Goal: Task Accomplishment & Management: Use online tool/utility

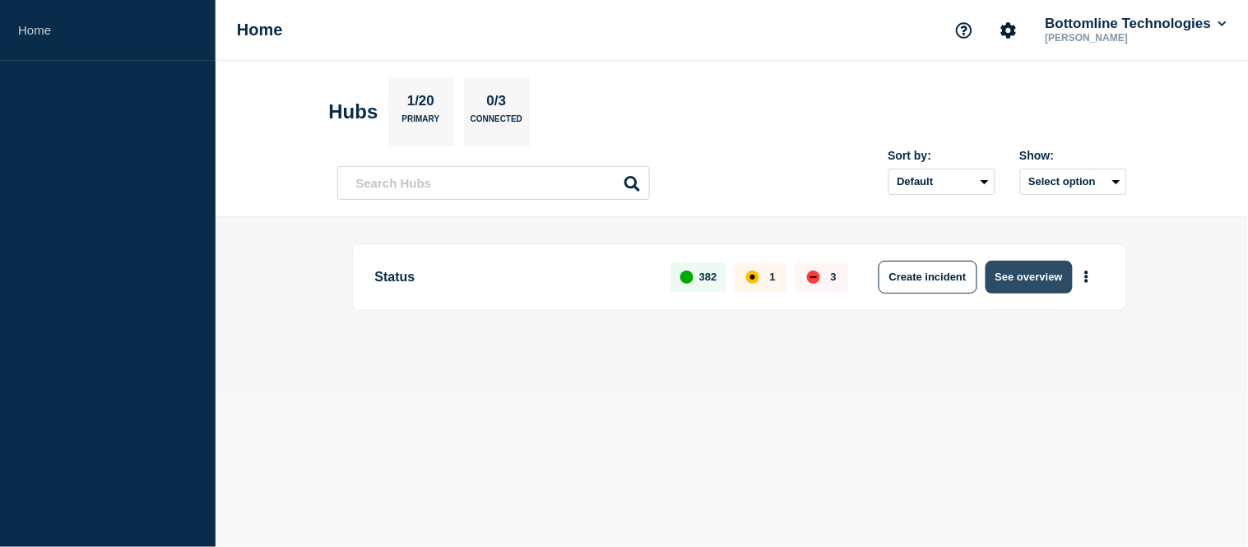
click at [1007, 278] on button "See overview" at bounding box center [1028, 277] width 87 height 33
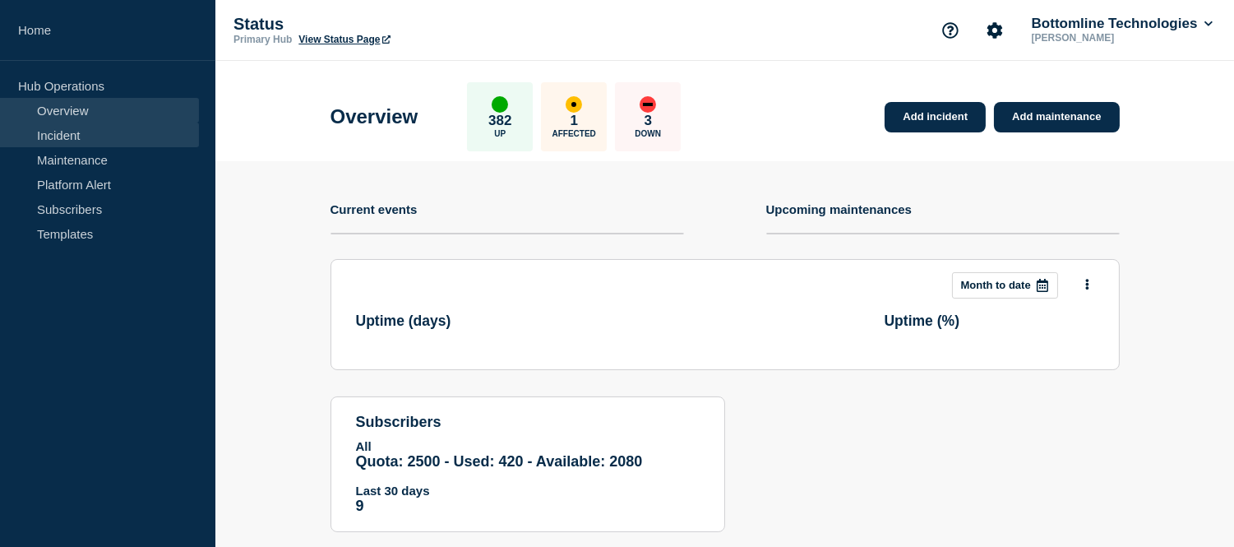
click at [76, 137] on link "Incident" at bounding box center [99, 135] width 199 height 25
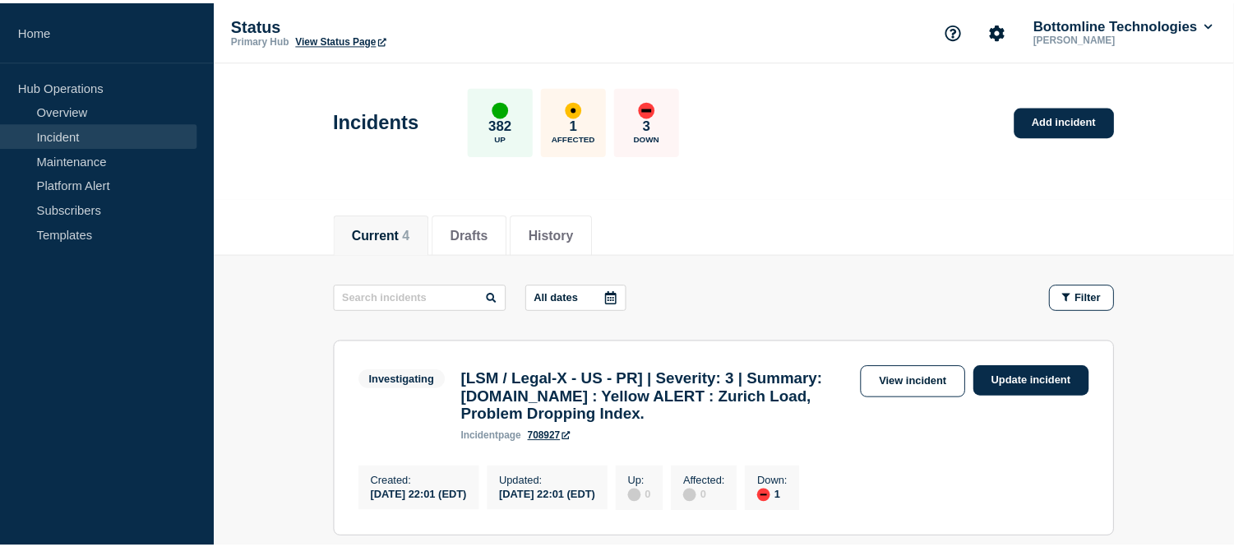
scroll to position [91, 0]
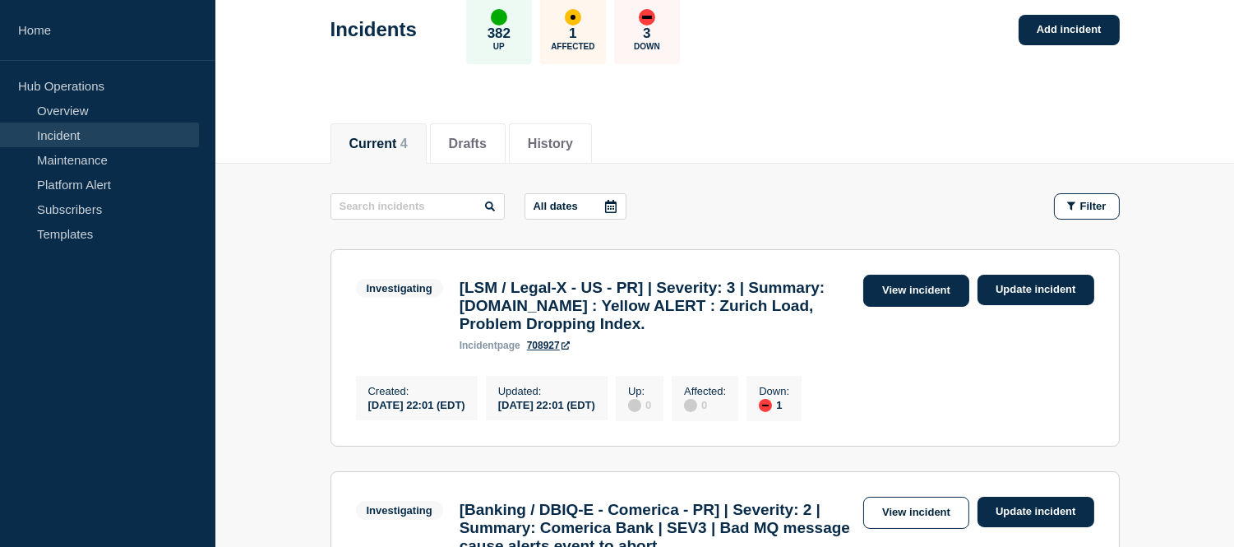
click at [899, 288] on link "View incident" at bounding box center [916, 291] width 106 height 32
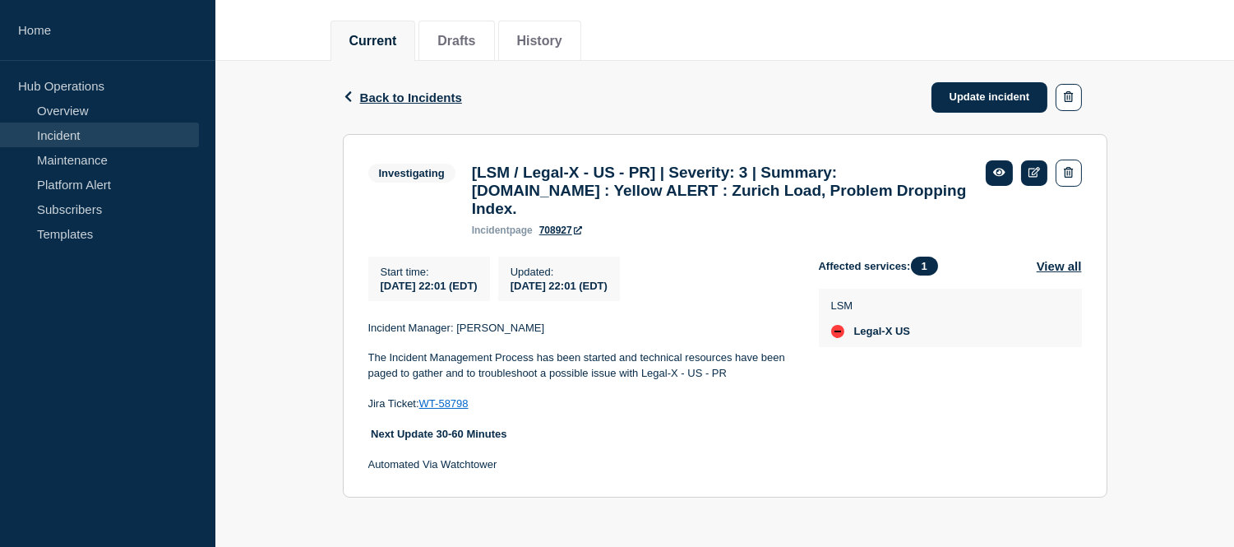
scroll to position [116, 0]
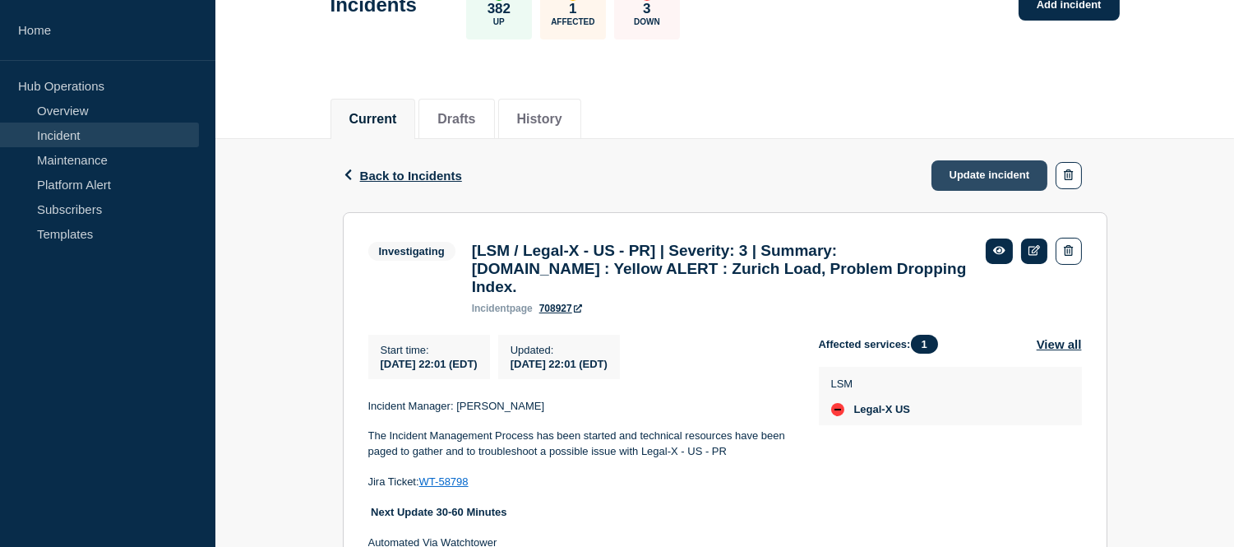
click at [970, 178] on link "Update incident" at bounding box center [990, 175] width 117 height 30
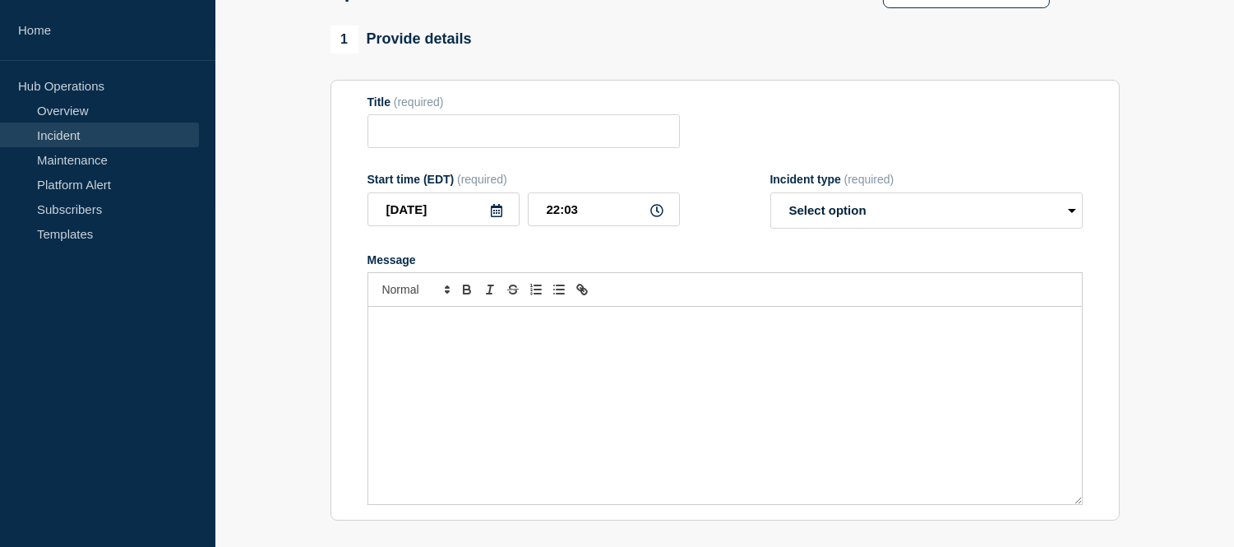
type input "[LSM / Legal-X - US - PR] | Severity: 3 | Summary: [DOMAIN_NAME] : Yellow ALERT…"
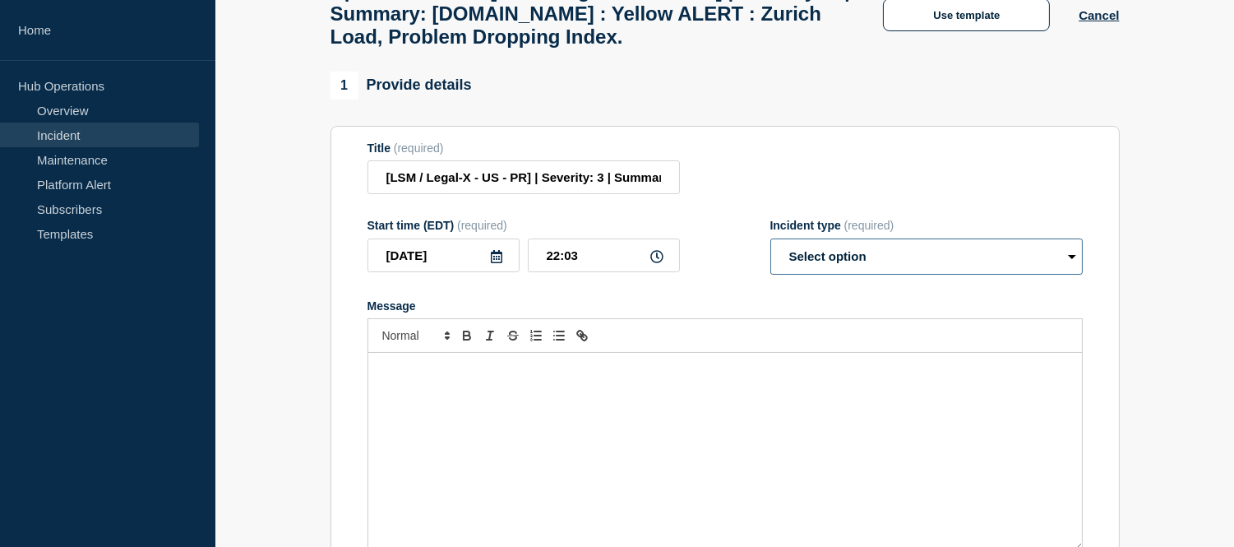
click at [839, 275] on select "Select option Investigating Identified Monitoring Resolved" at bounding box center [927, 256] width 313 height 36
select select "resolved"
click at [771, 275] on select "Select option Investigating Identified Monitoring Resolved" at bounding box center [927, 256] width 313 height 36
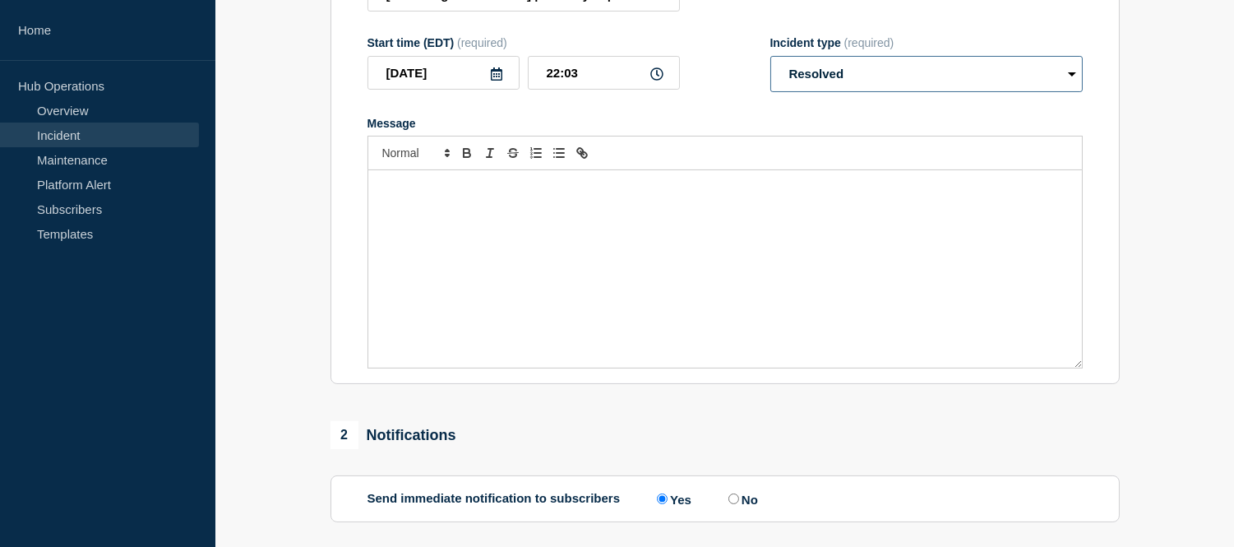
scroll to position [390, 0]
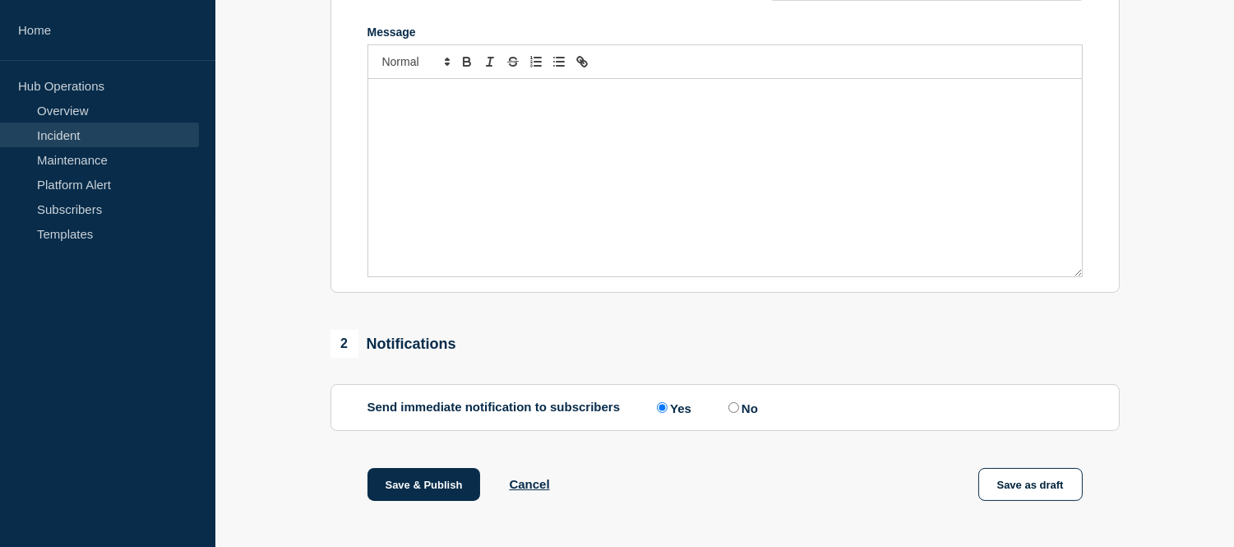
click at [502, 169] on div "Message" at bounding box center [725, 177] width 714 height 197
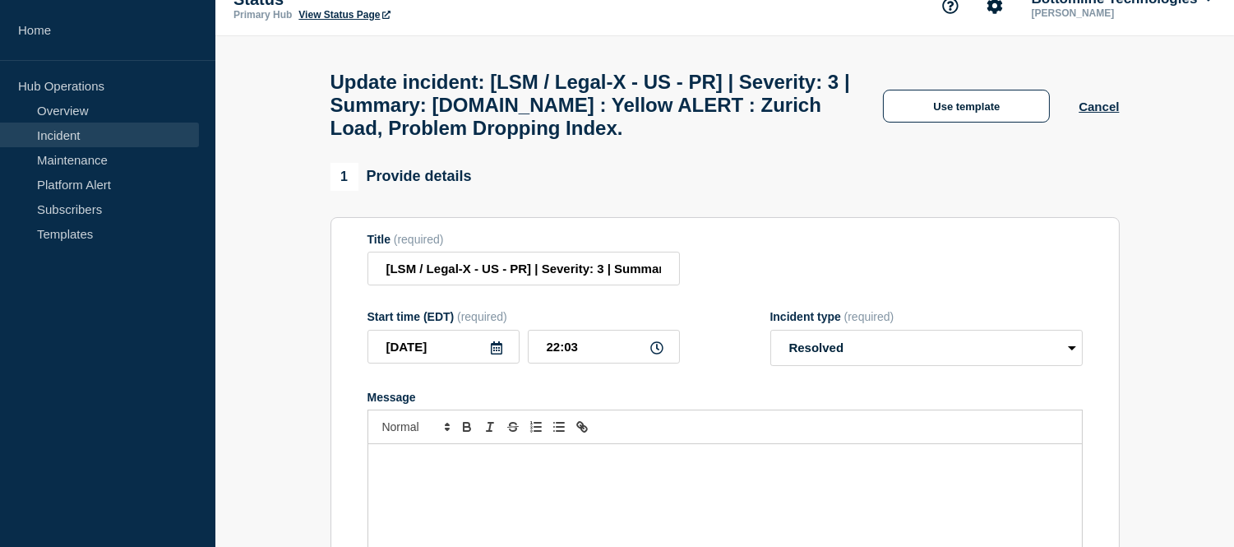
scroll to position [299, 0]
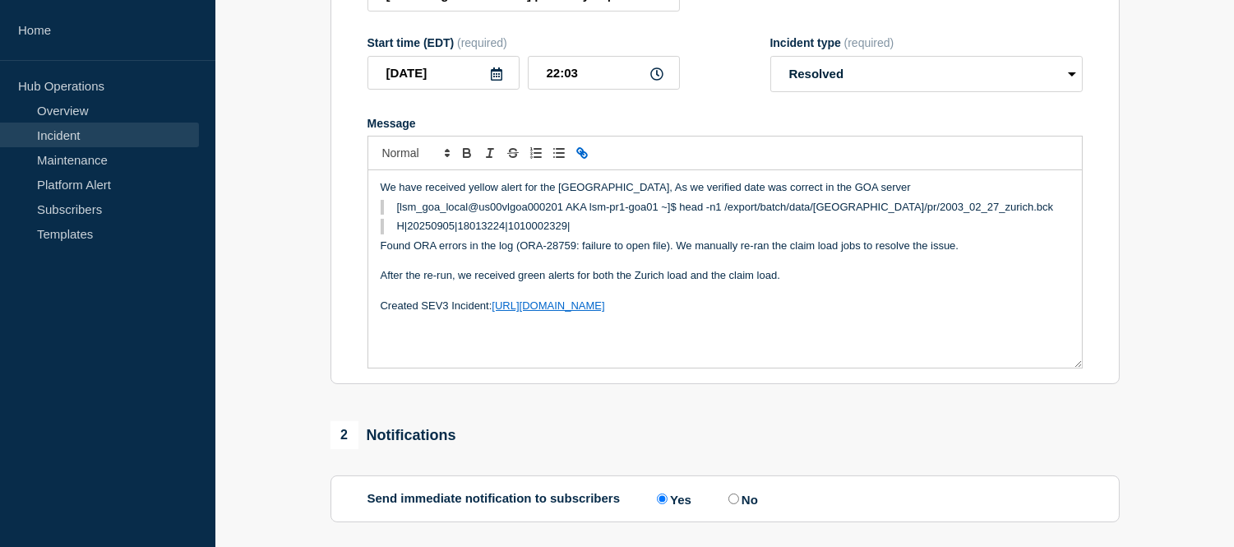
drag, startPoint x: 585, startPoint y: 268, endPoint x: 377, endPoint y: 252, distance: 208.7
click at [377, 252] on div "We have received yellow alert for the zurich, As we verified date was correct i…" at bounding box center [725, 268] width 714 height 197
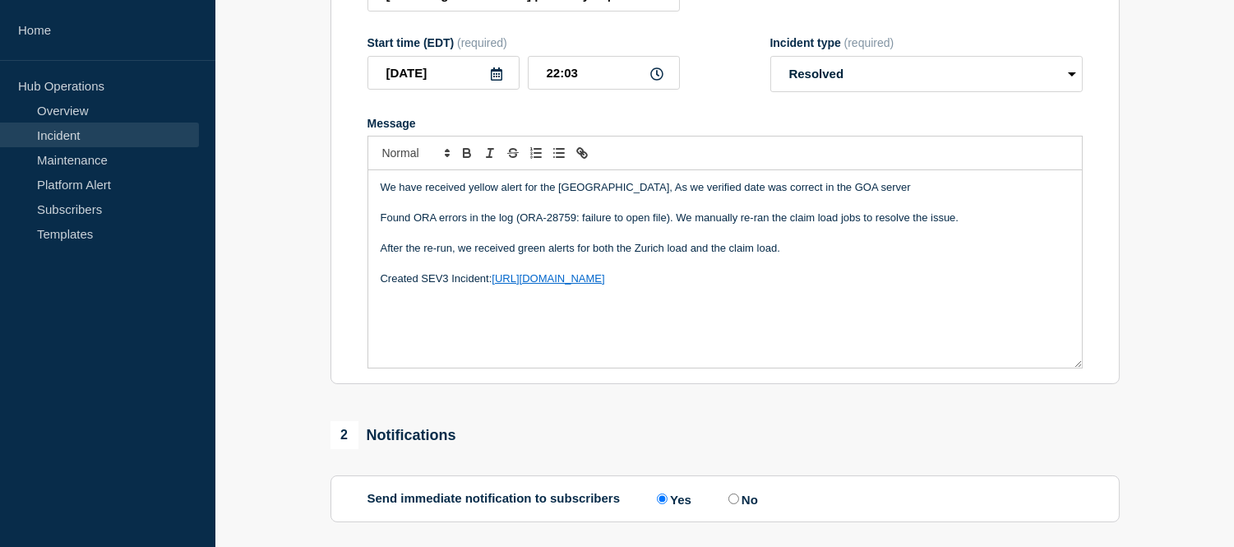
click at [376, 232] on div "We have received yellow alert for the zurich, As we verified date was correct i…" at bounding box center [725, 268] width 714 height 197
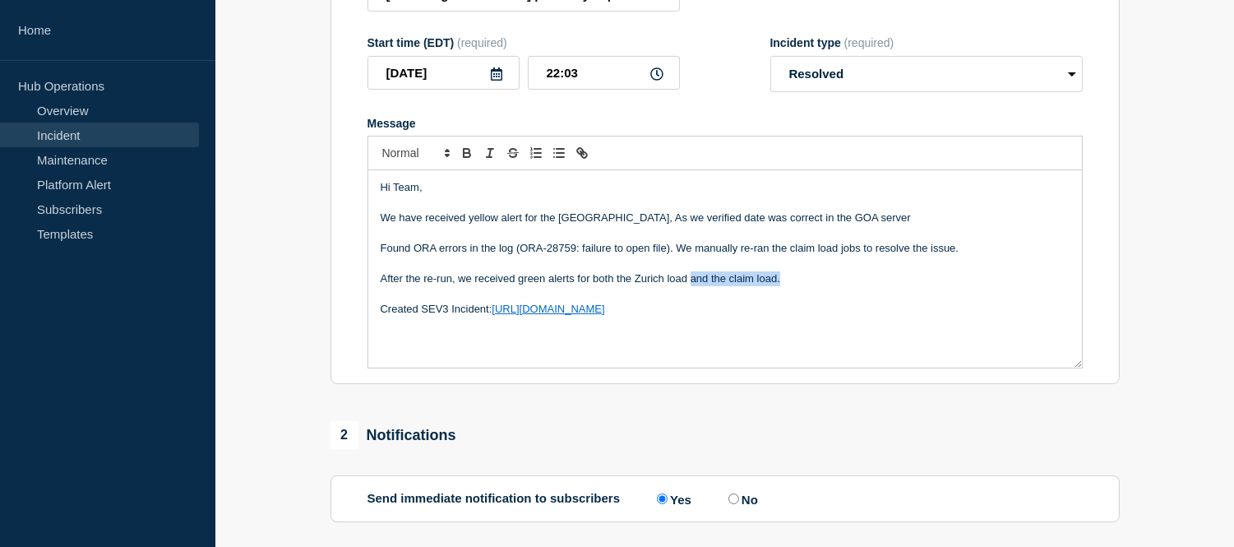
drag, startPoint x: 791, startPoint y: 318, endPoint x: 691, endPoint y: 318, distance: 100.3
click at [691, 286] on p "After the re-run, we received green alerts for both the Zurich load and the cla…" at bounding box center [725, 278] width 689 height 15
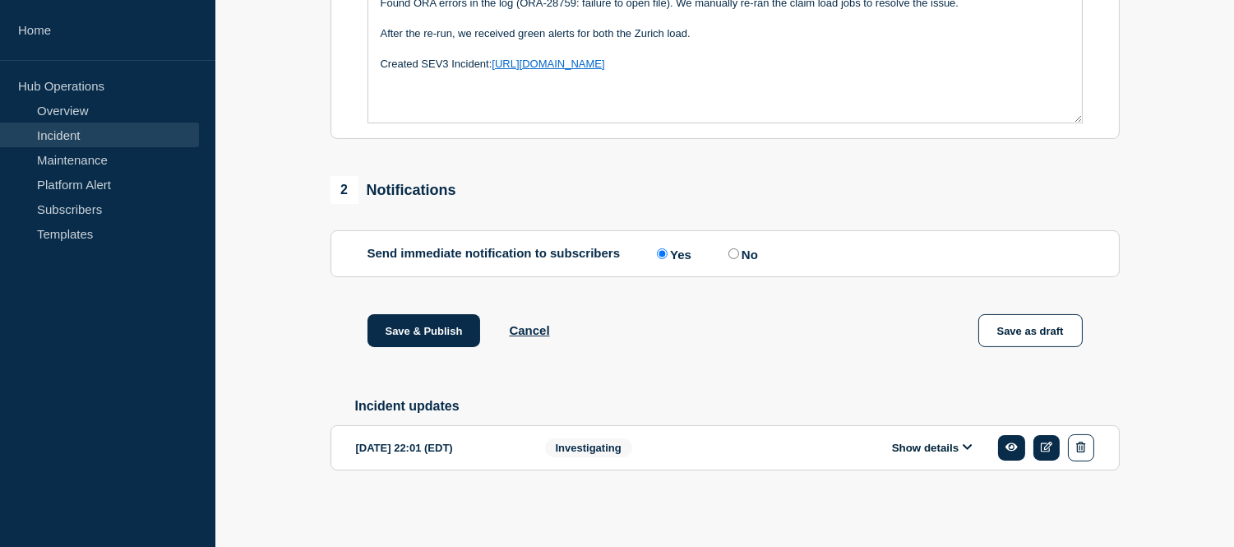
scroll to position [225, 0]
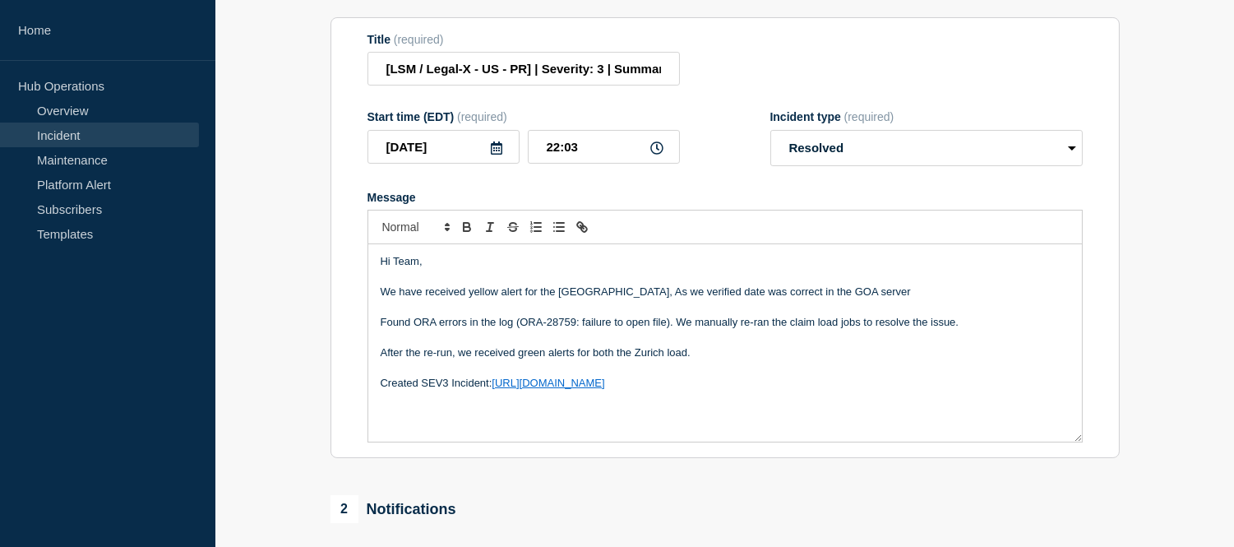
drag, startPoint x: 765, startPoint y: 442, endPoint x: 381, endPoint y: 298, distance: 410.1
click at [381, 298] on div "Hi Team, We have received yellow alert for the zurich, As we verified date was …" at bounding box center [725, 342] width 714 height 197
copy div "Hi Team, We have received yellow alert for the zurich, As we verified date was …"
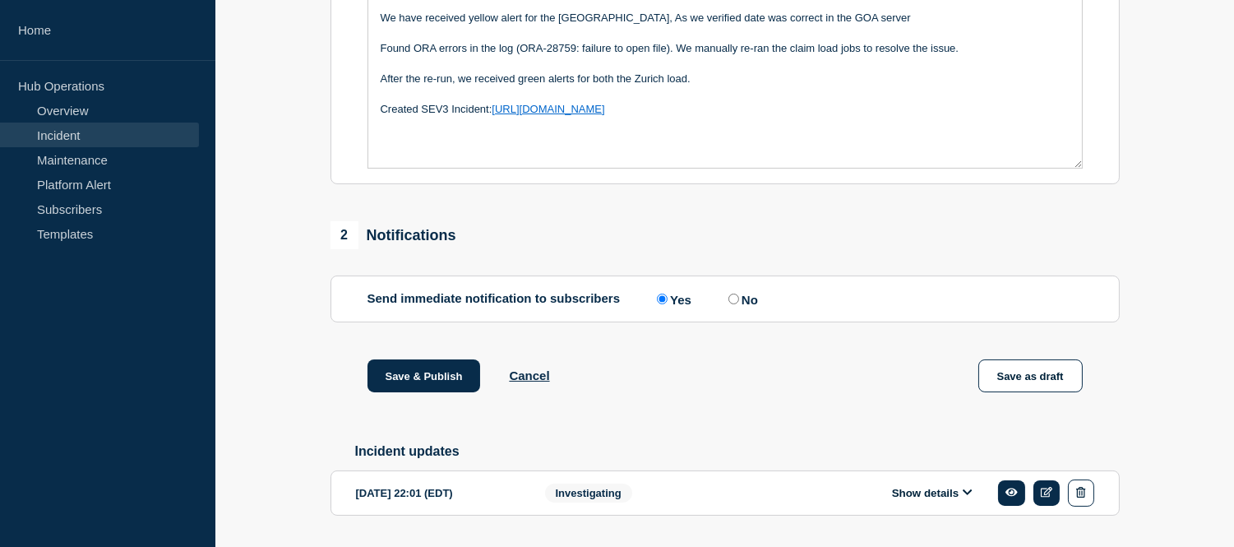
click at [842, 56] on p "Found ORA errors in the log (ORA-28759: failure to open file). We manually re-r…" at bounding box center [725, 48] width 689 height 15
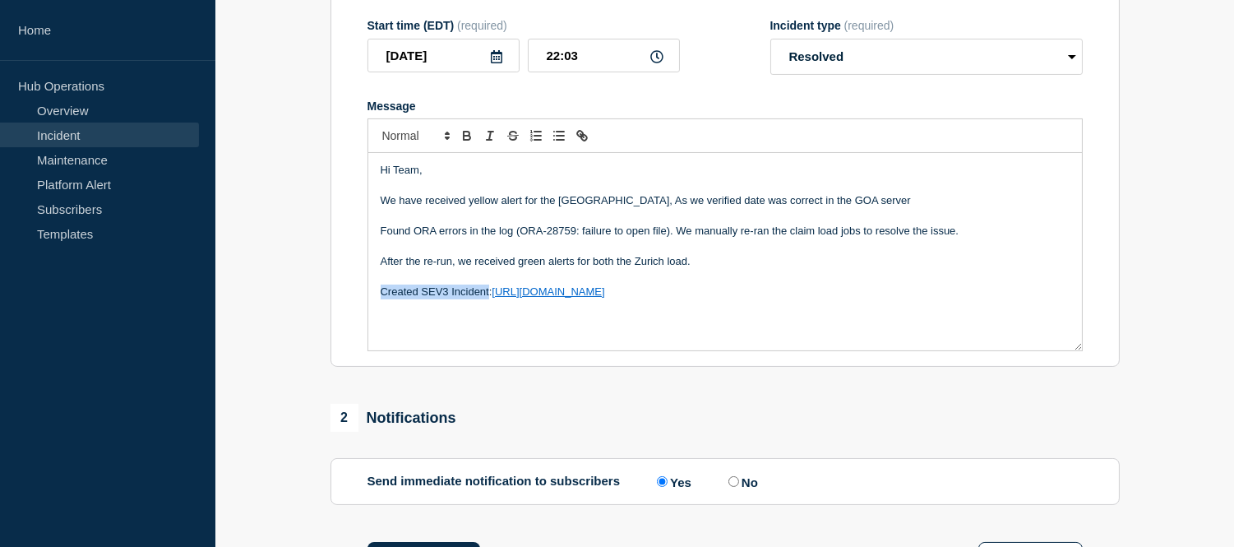
drag, startPoint x: 488, startPoint y: 334, endPoint x: 376, endPoint y: 332, distance: 112.7
click at [376, 332] on div "Hi Team, We have received yellow alert for the zurich, As we verified date was …" at bounding box center [725, 251] width 714 height 197
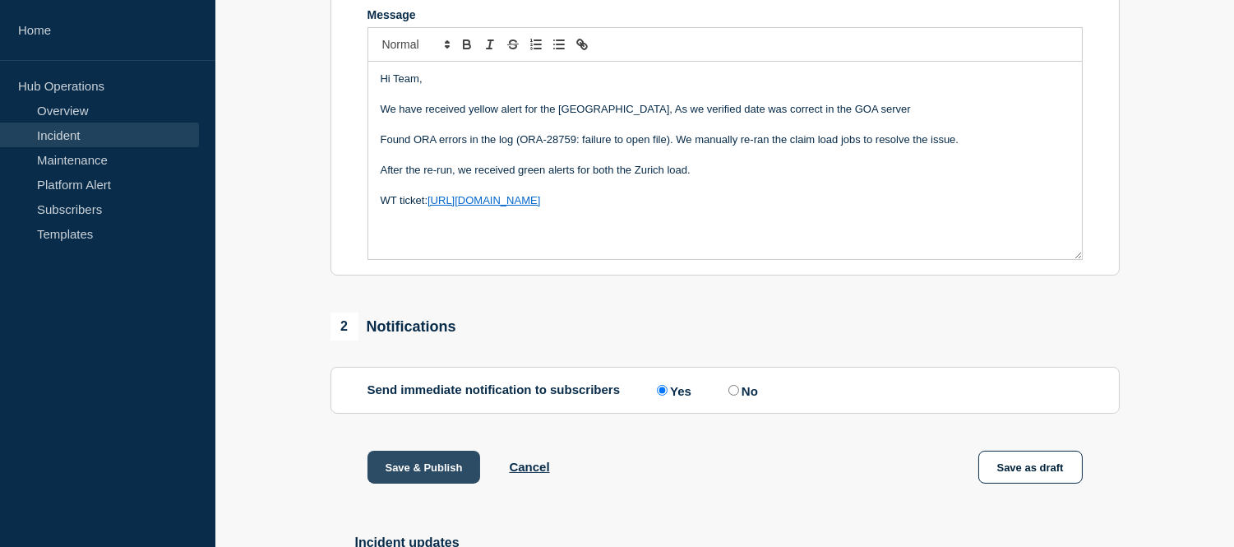
scroll to position [498, 0]
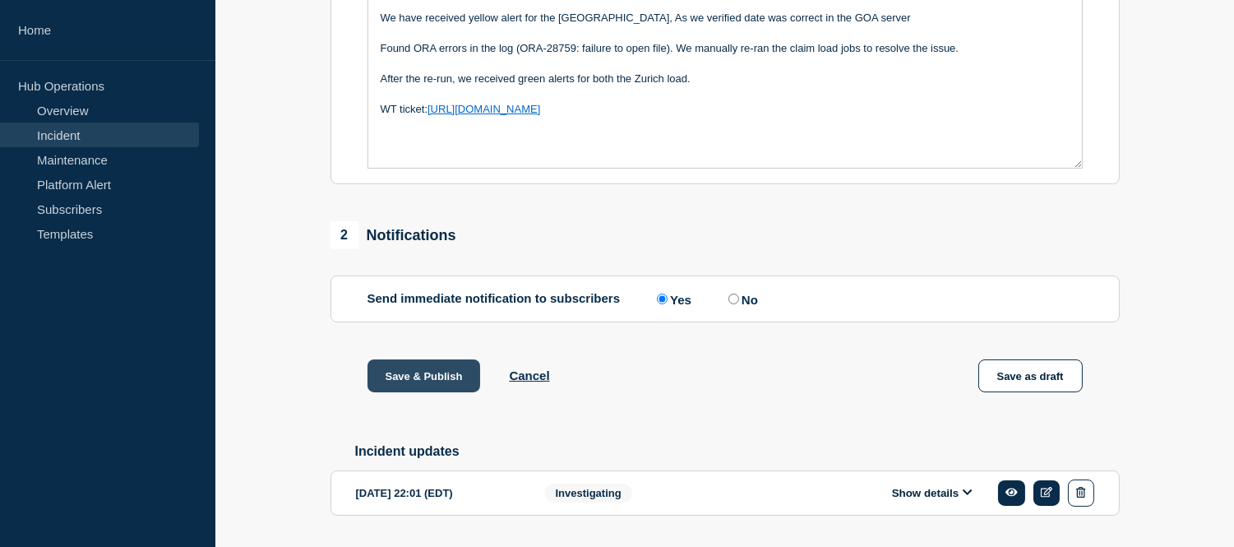
click at [456, 392] on button "Save & Publish" at bounding box center [424, 375] width 113 height 33
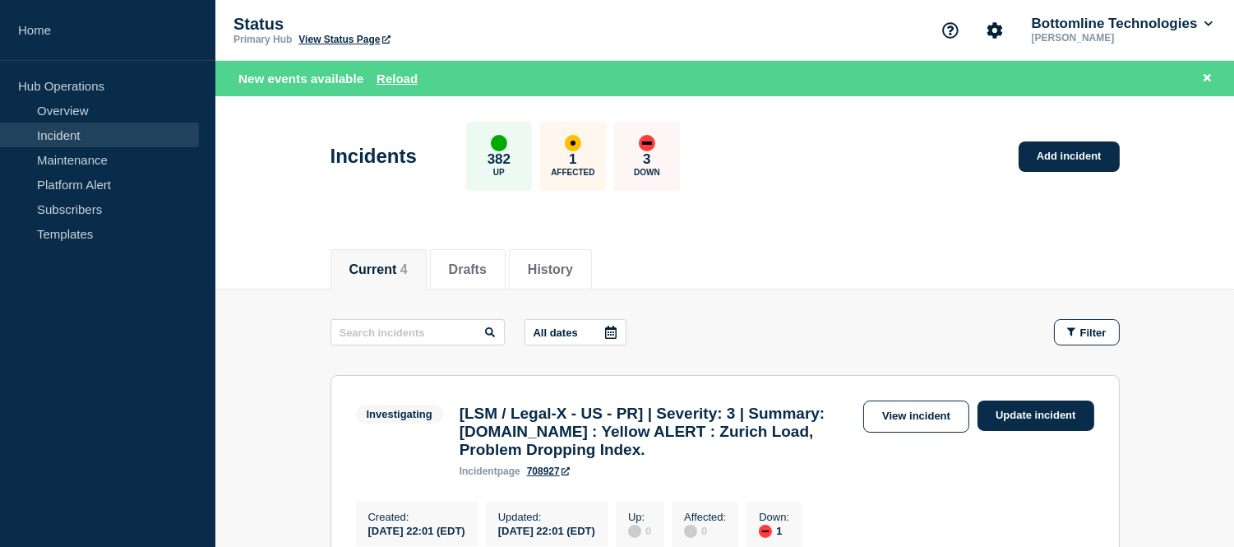
click at [109, 132] on link "Incident" at bounding box center [99, 135] width 199 height 25
click at [384, 84] on button "Reload" at bounding box center [397, 79] width 41 height 14
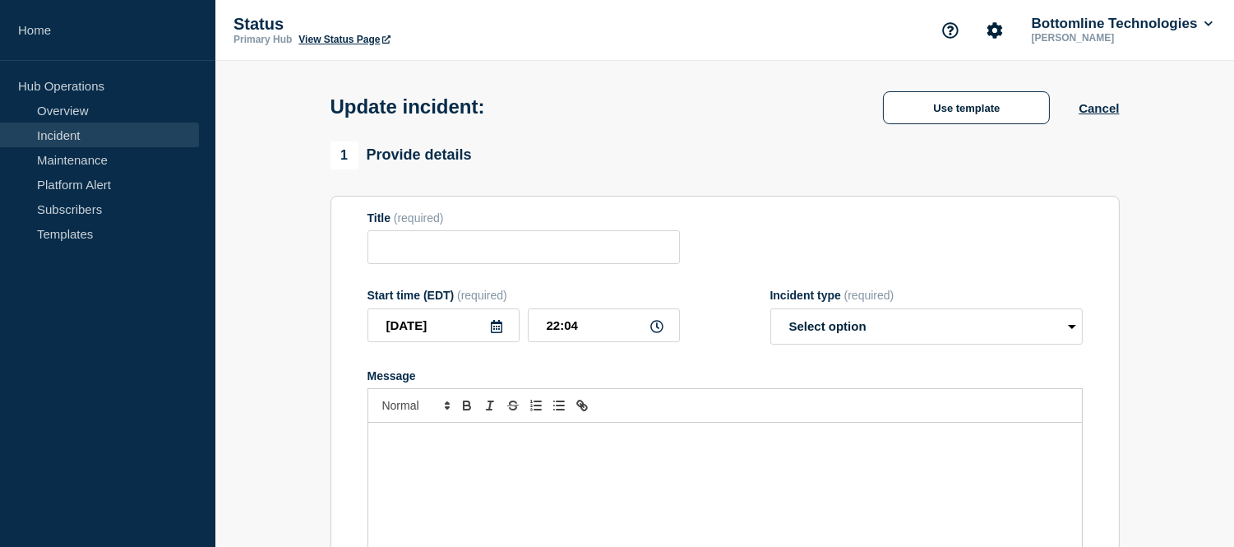
type input "[LSM / Legal-X - US - PR] | Severity: 3 | Summary: [DOMAIN_NAME] : Yellow ALERT…"
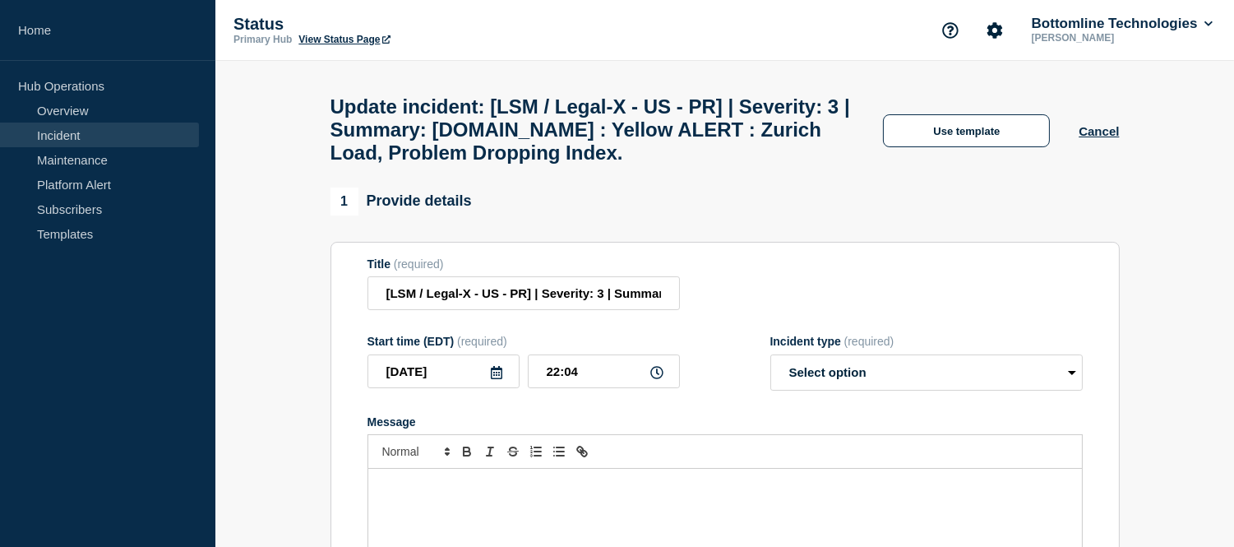
click at [79, 134] on link "Incident" at bounding box center [99, 135] width 199 height 25
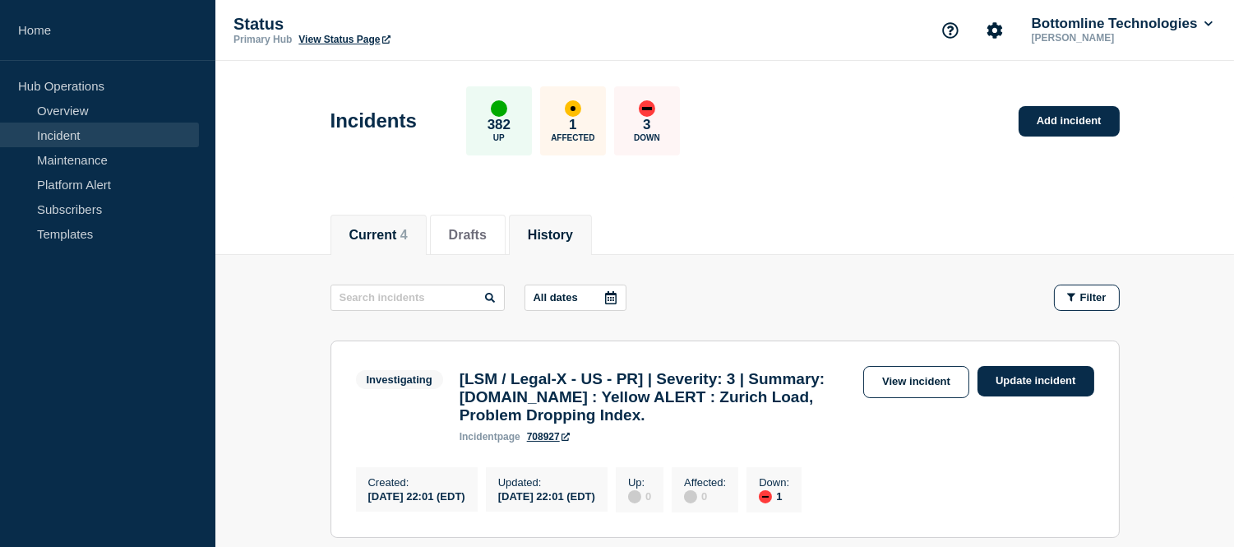
click at [557, 236] on button "History" at bounding box center [550, 235] width 45 height 15
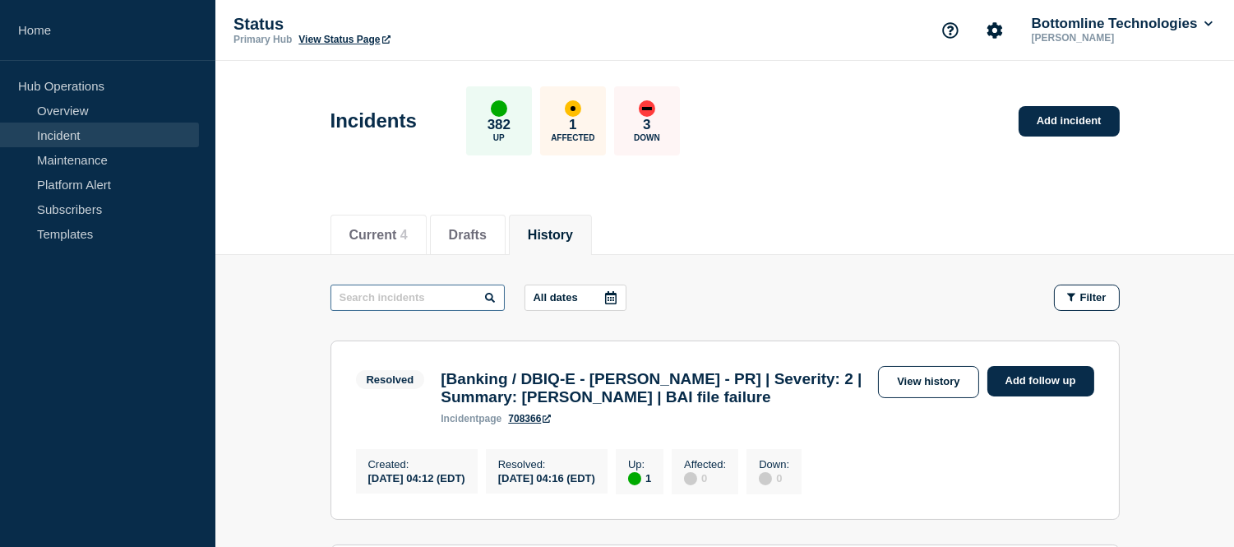
click at [433, 300] on input "text" at bounding box center [418, 298] width 174 height 26
type input "yellow"
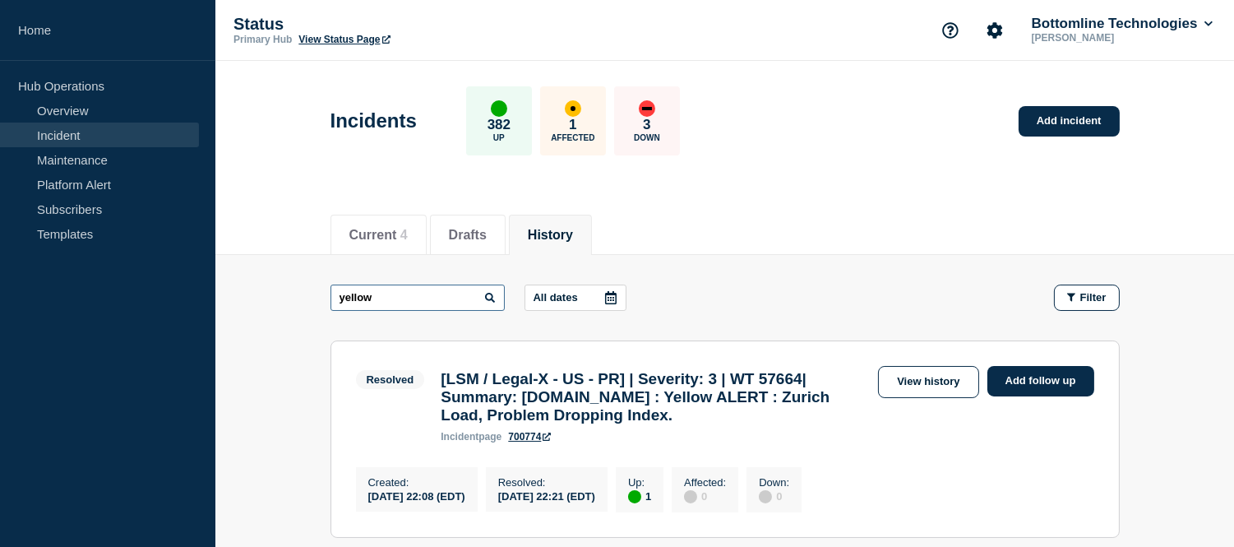
scroll to position [91, 0]
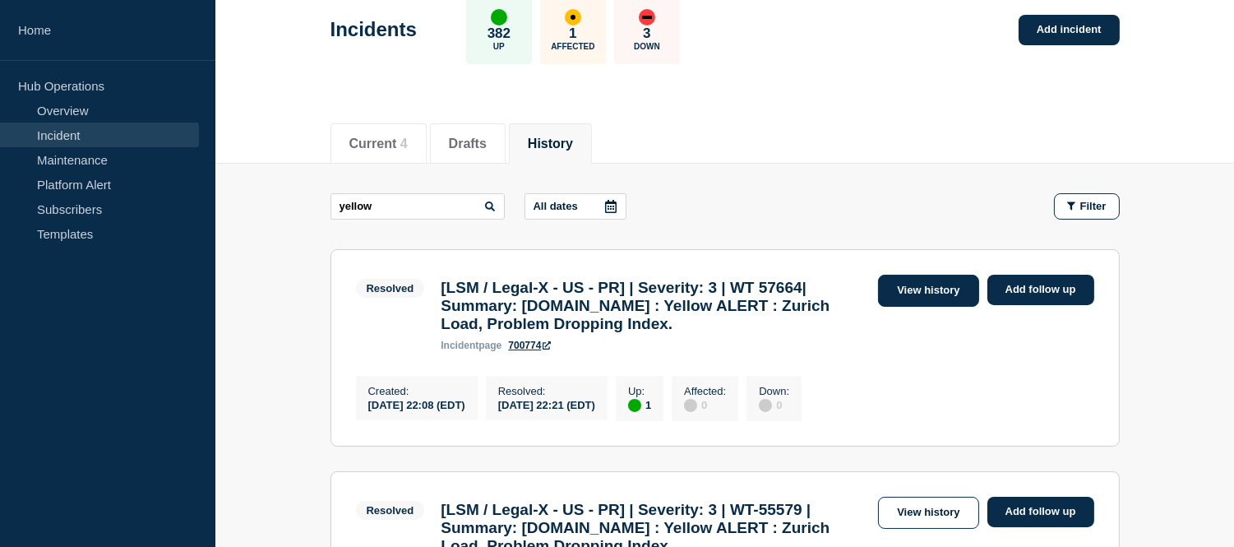
click at [909, 299] on link "View history" at bounding box center [928, 291] width 100 height 32
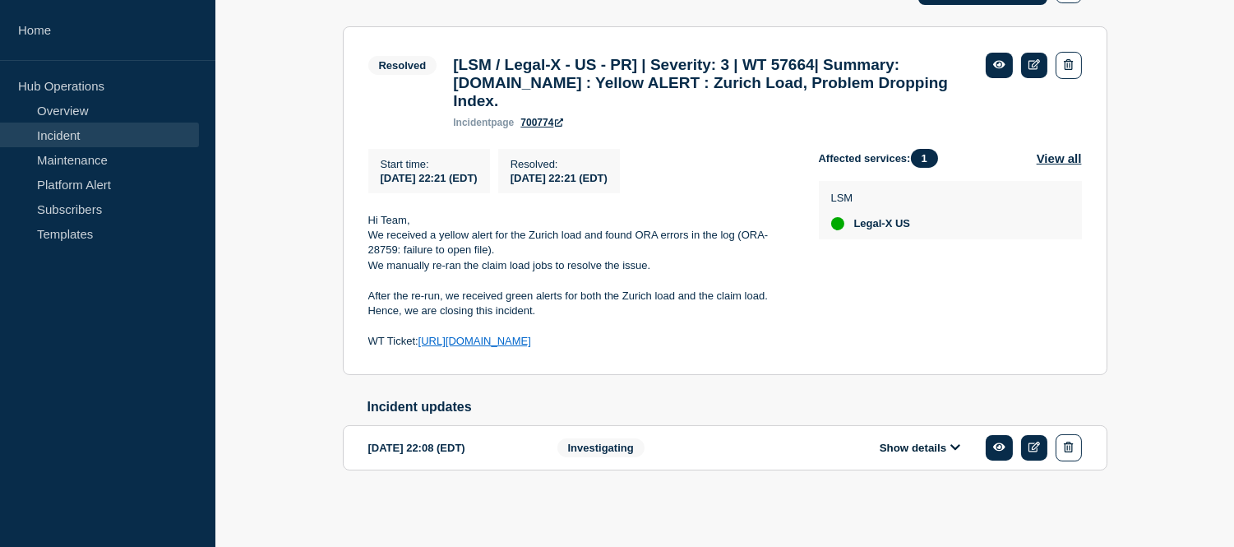
scroll to position [44, 0]
